Goal: Task Accomplishment & Management: Complete application form

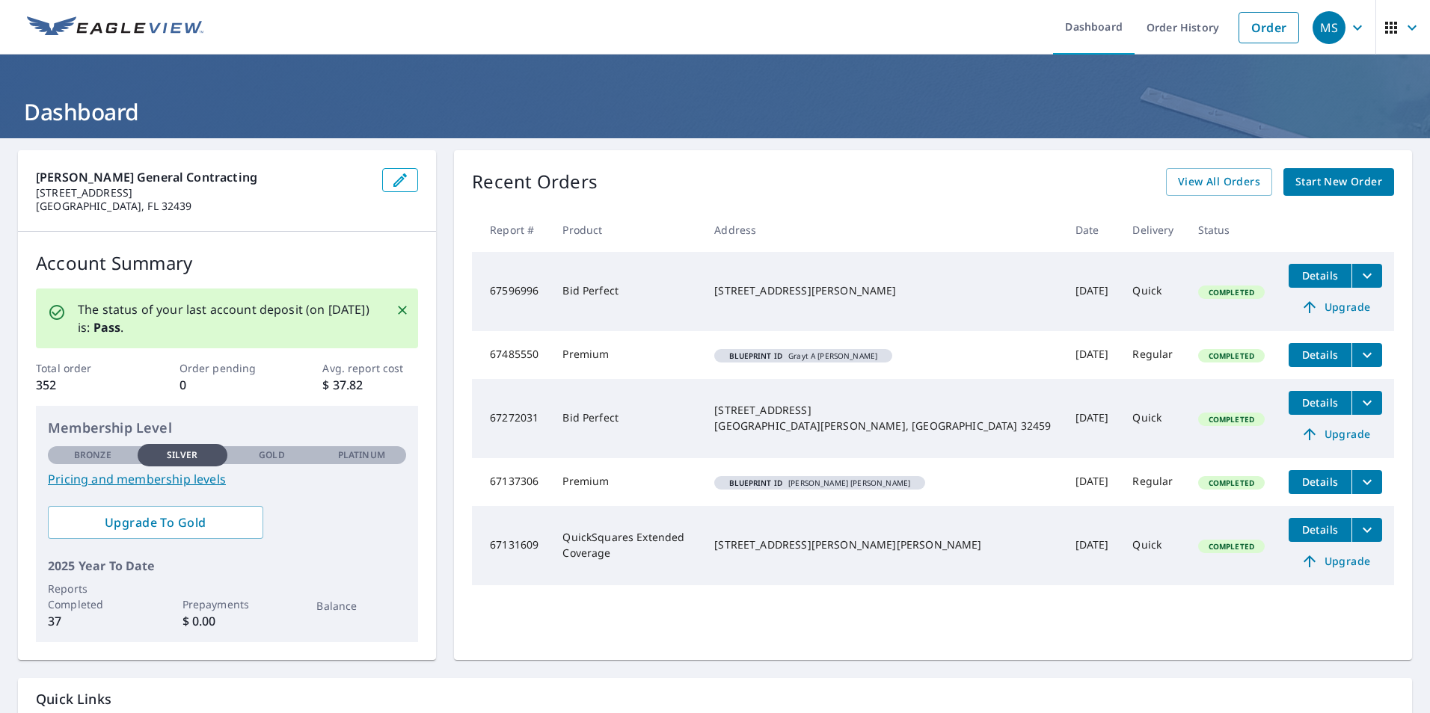
click at [1328, 179] on span "Start New Order" at bounding box center [1338, 182] width 87 height 19
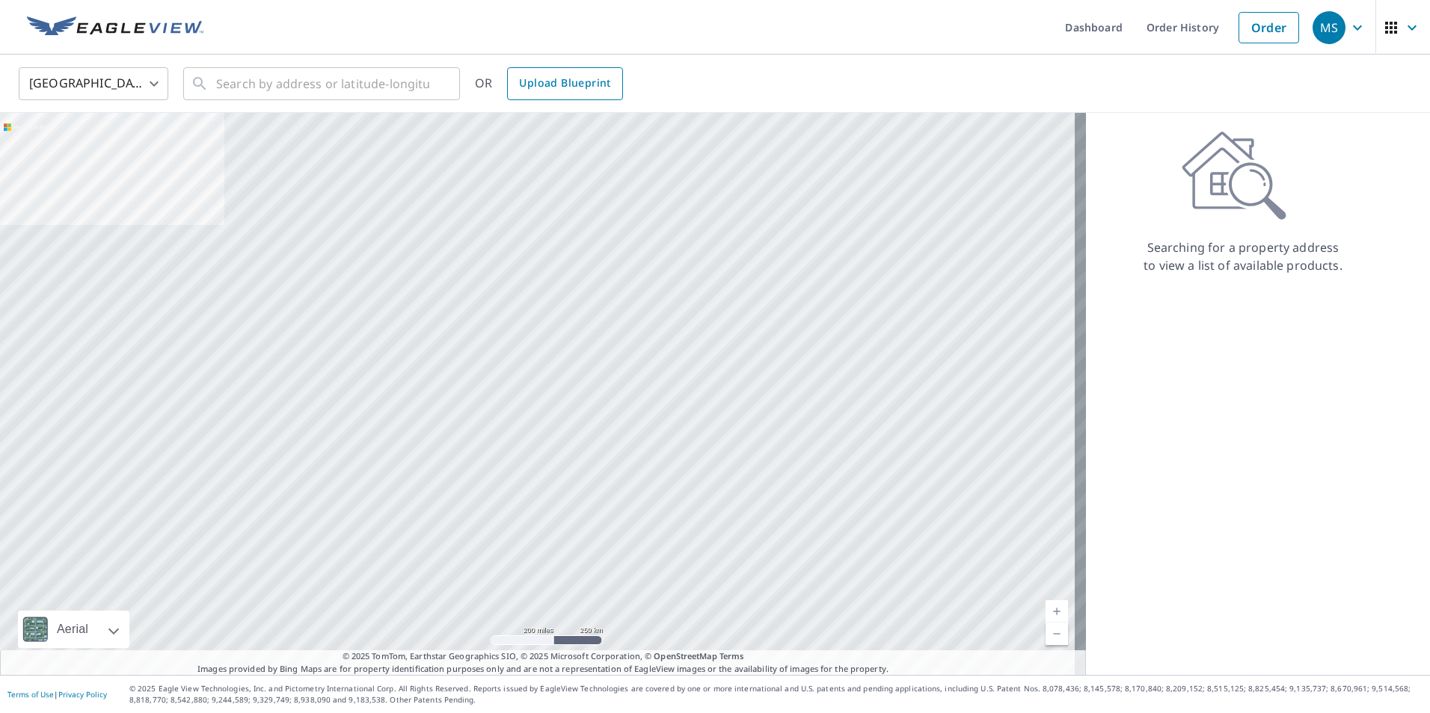
click at [571, 82] on span "Upload Blueprint" at bounding box center [564, 83] width 91 height 19
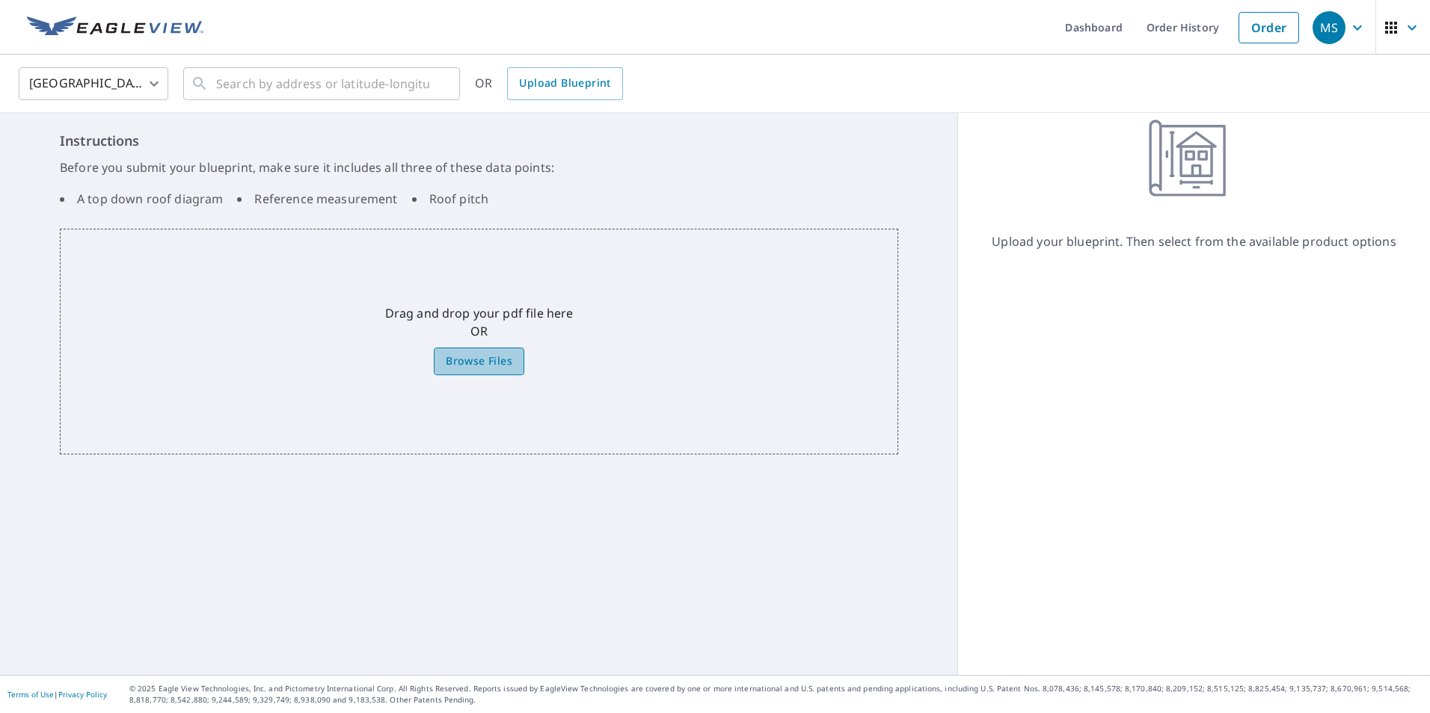
click at [477, 365] on span "Browse Files" at bounding box center [479, 361] width 67 height 19
click at [0, 0] on input "Browse Files" at bounding box center [0, 0] width 0 height 0
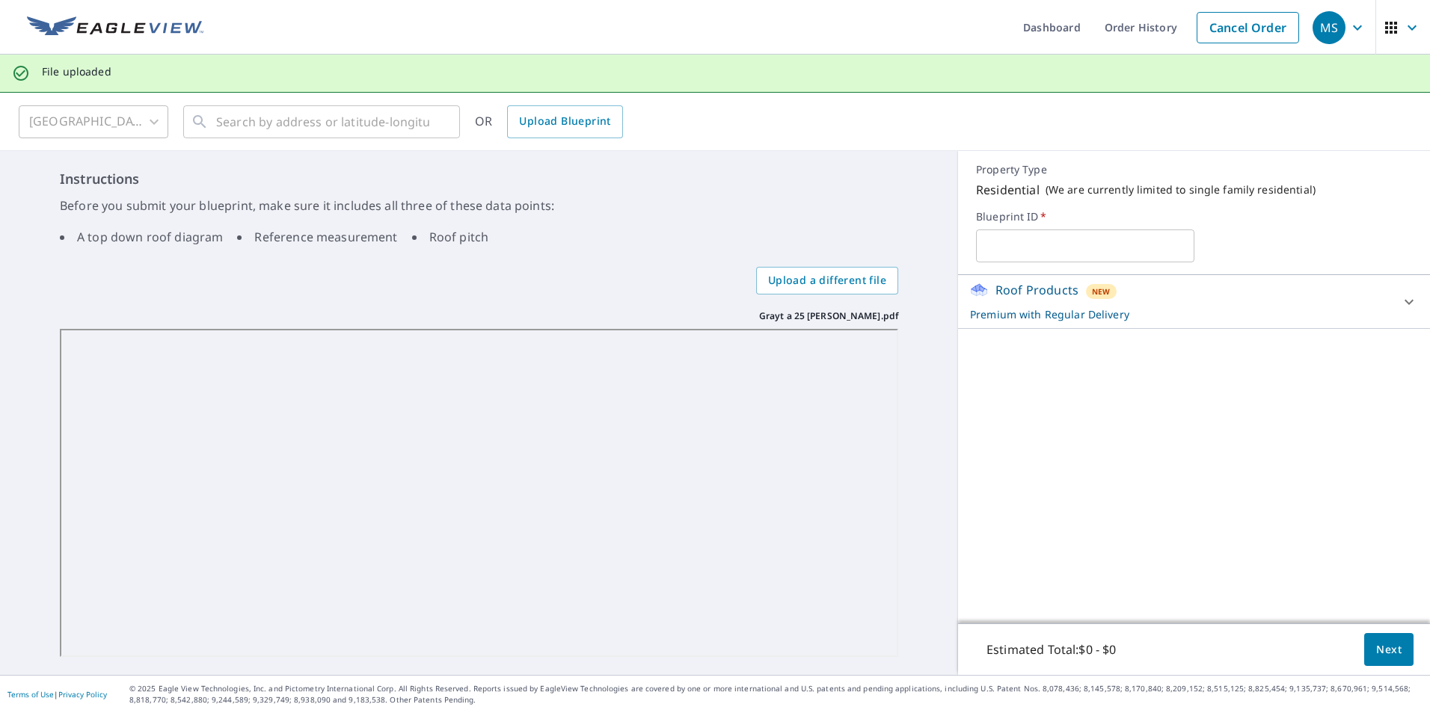
click at [1018, 246] on input "text" at bounding box center [1085, 246] width 218 height 42
type input "grayta [PERSON_NAME]"
click at [1380, 650] on span "Next" at bounding box center [1388, 650] width 25 height 19
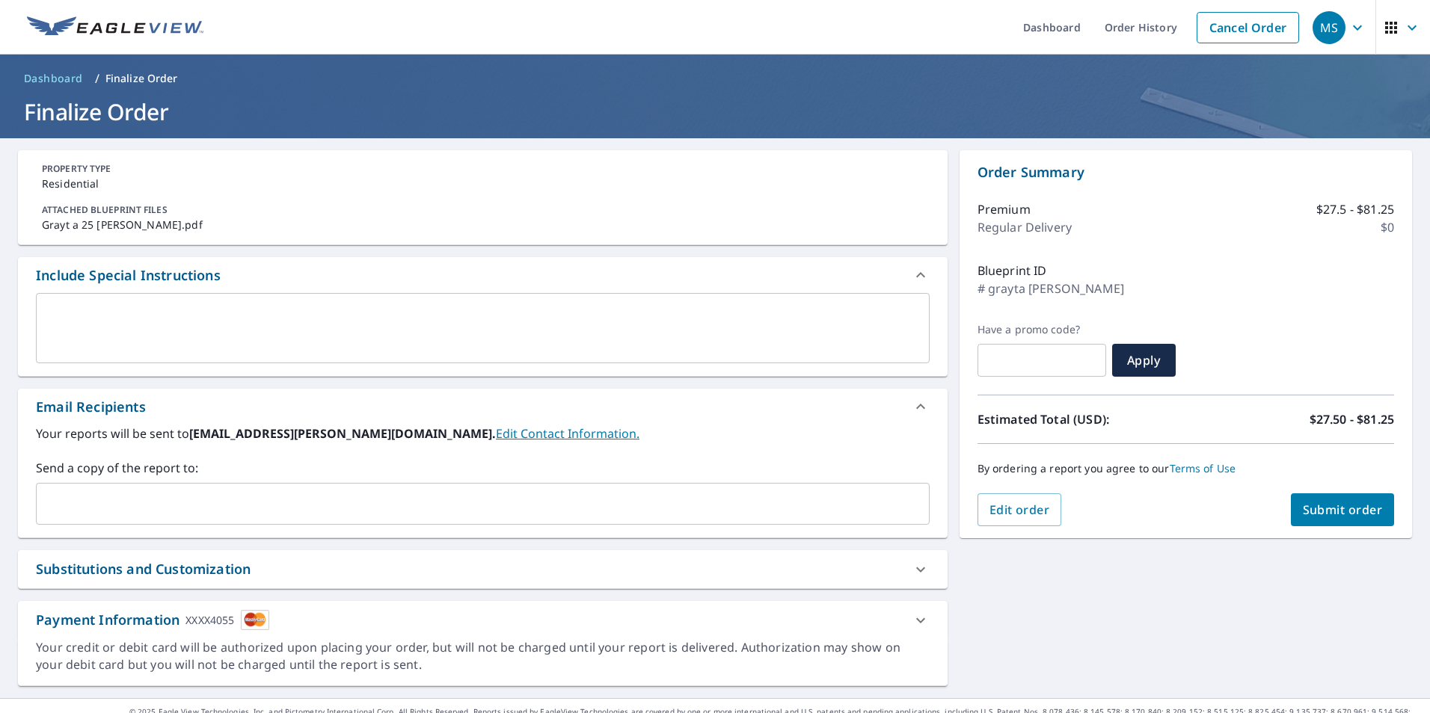
click at [1330, 507] on span "Submit order" at bounding box center [1343, 510] width 80 height 16
